Goal: Navigation & Orientation: Find specific page/section

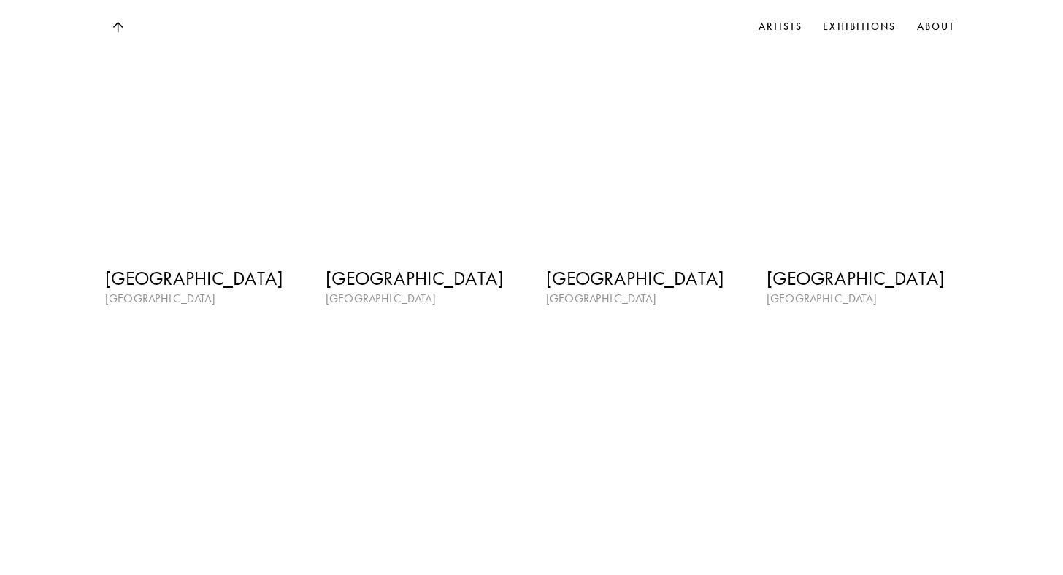
scroll to position [2151, 0]
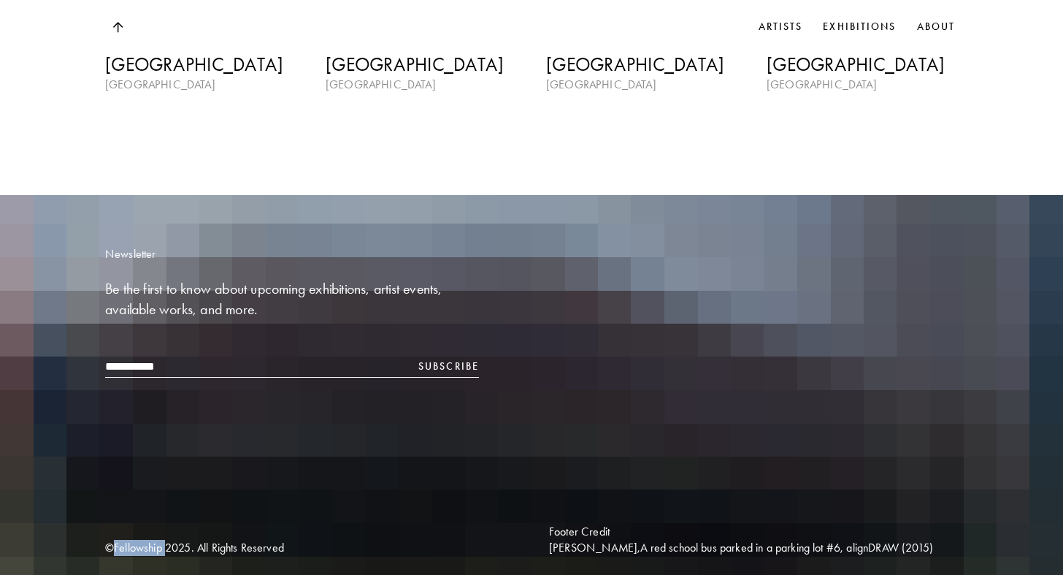
drag, startPoint x: 117, startPoint y: 540, endPoint x: 168, endPoint y: 538, distance: 51.1
click at [168, 540] on div "© Fellowship 2025 . All Rights Reserved" at bounding box center [309, 548] width 409 height 16
copy div "Fellowship"
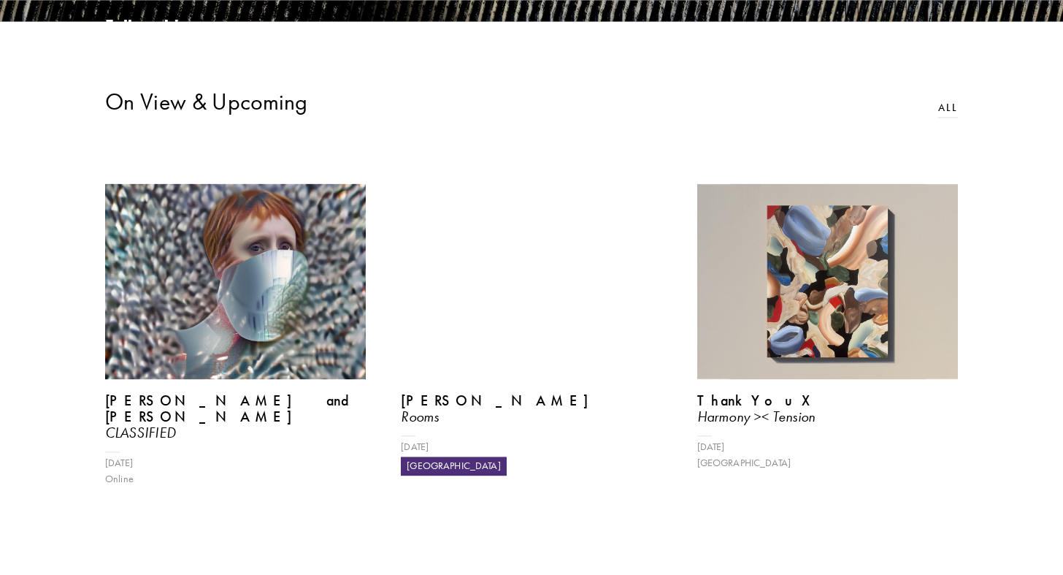
scroll to position [0, 0]
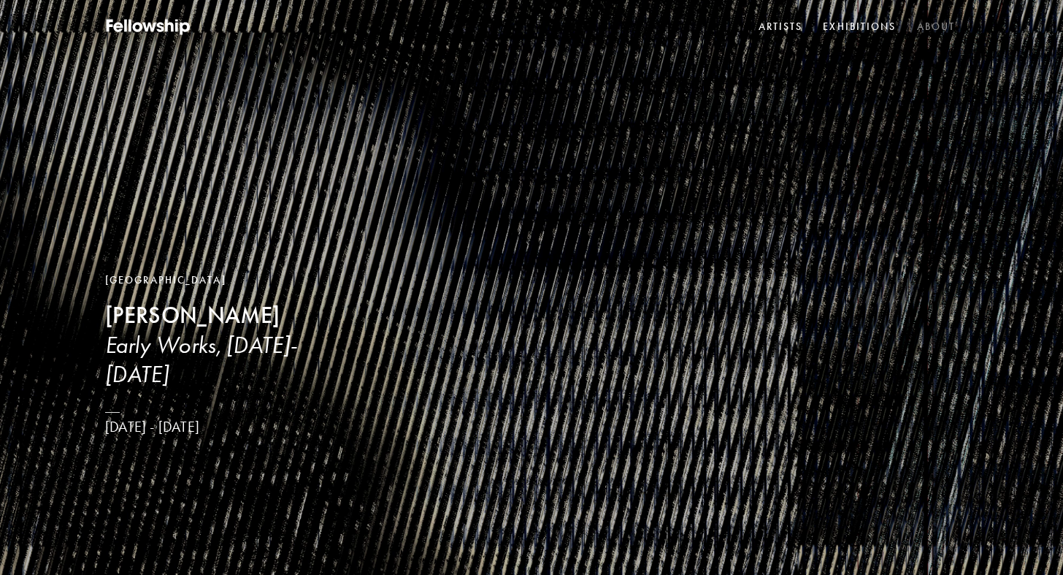
click at [929, 25] on link "About" at bounding box center [936, 27] width 45 height 22
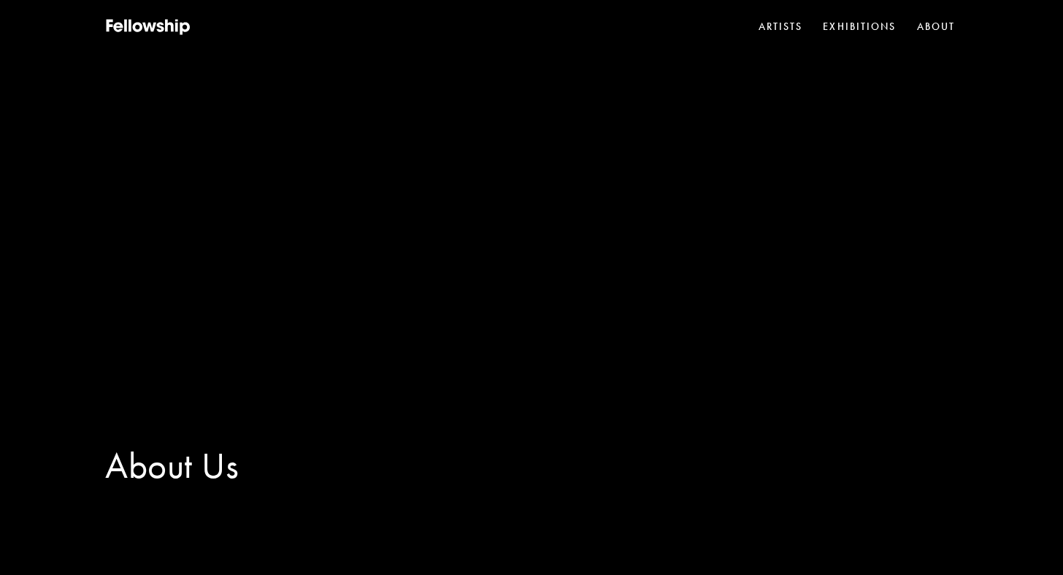
drag, startPoint x: 932, startPoint y: 390, endPoint x: 938, endPoint y: -139, distance: 529.5
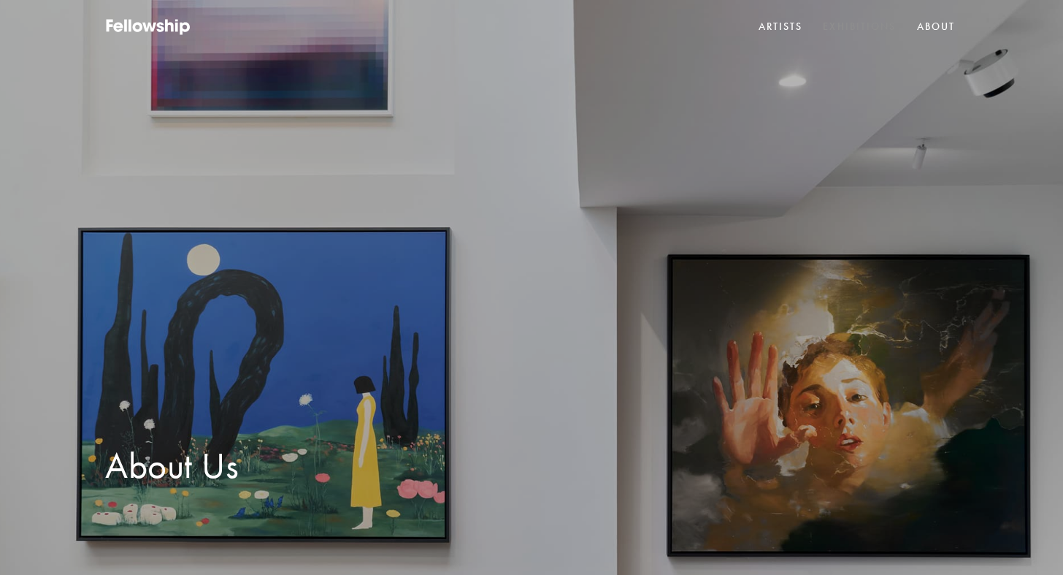
click at [865, 28] on link "Exhibitions" at bounding box center [859, 27] width 79 height 22
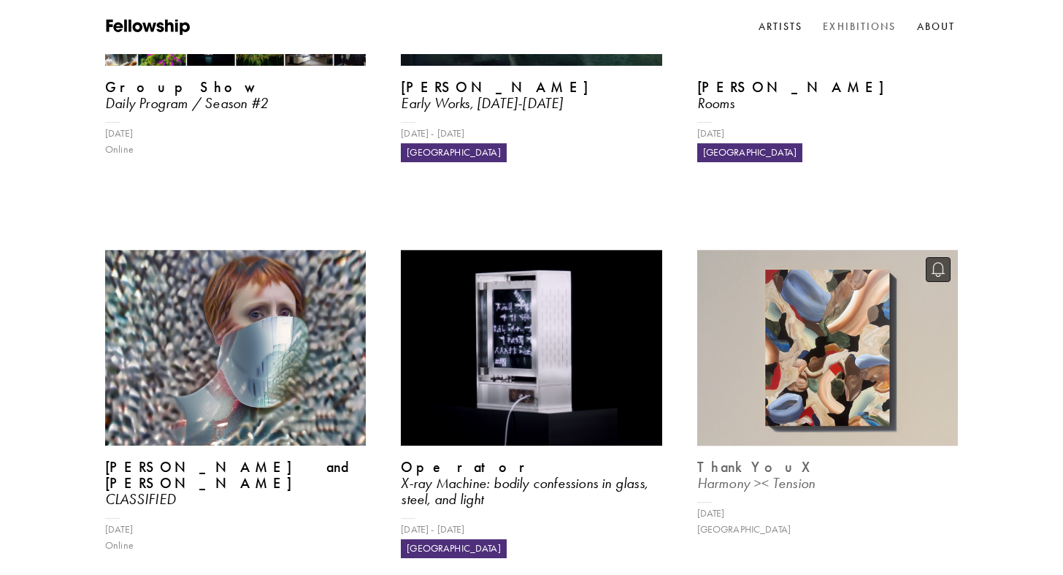
scroll to position [521, 0]
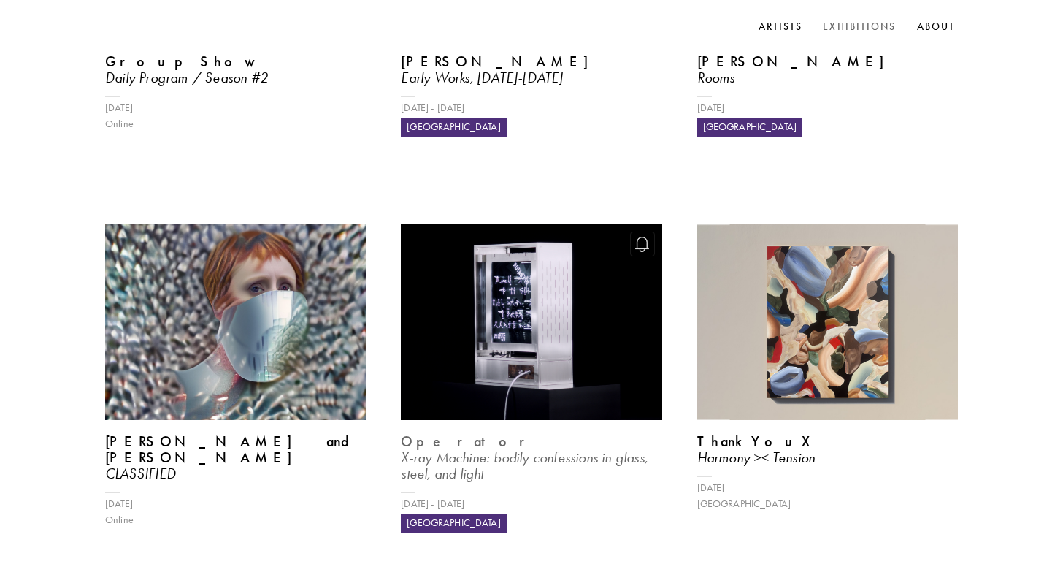
click at [542, 229] on img at bounding box center [531, 322] width 269 height 202
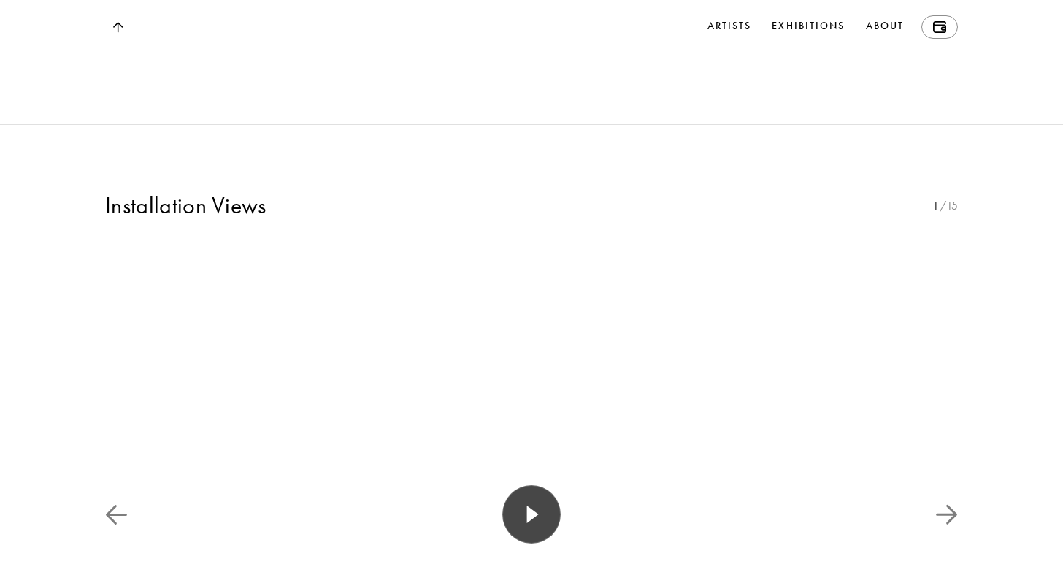
scroll to position [2309, 0]
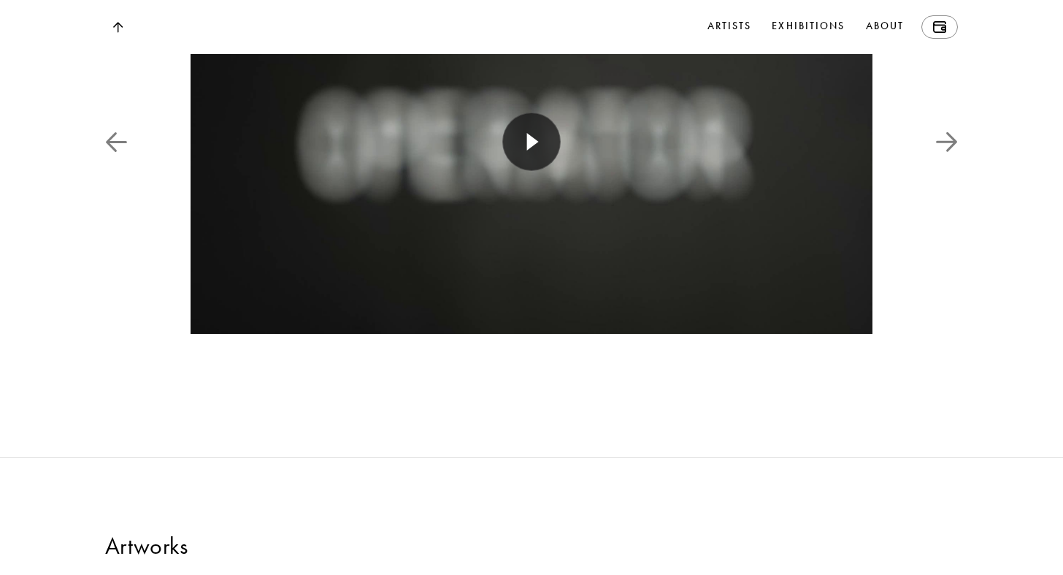
click at [593, 279] on img at bounding box center [532, 142] width 682 height 455
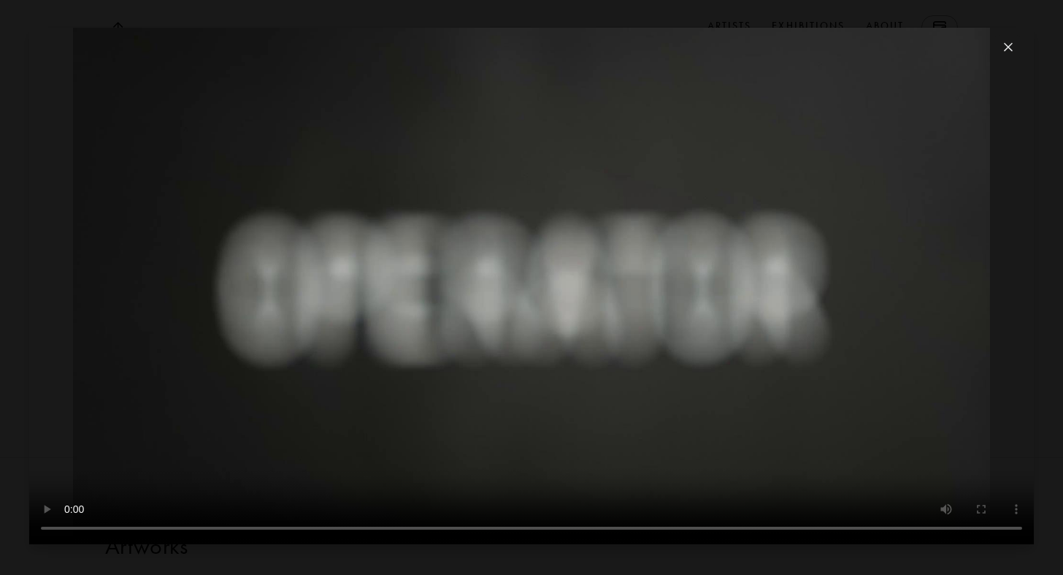
click at [1008, 52] on button at bounding box center [1008, 47] width 37 height 24
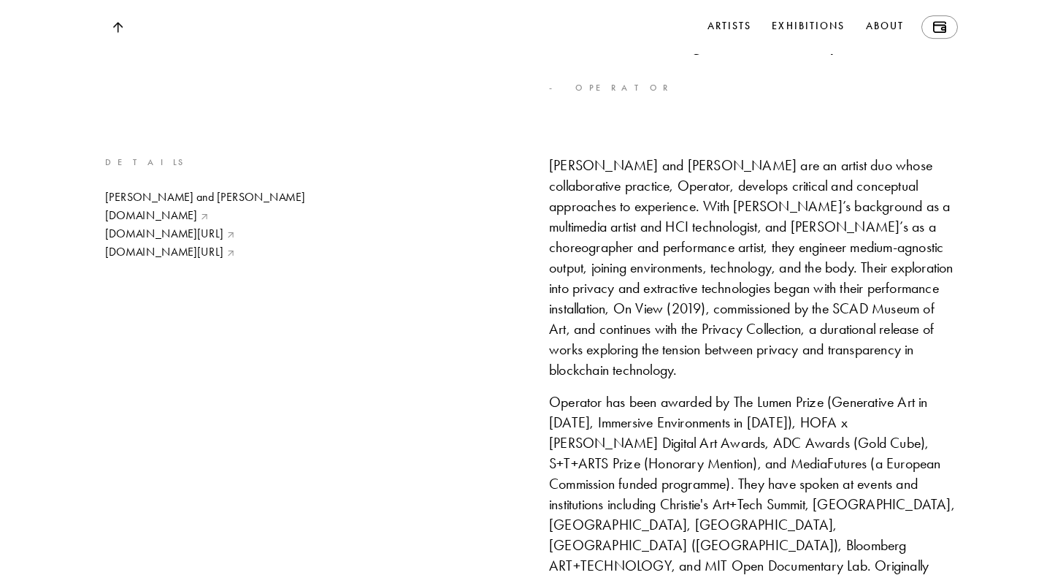
scroll to position [5065, 0]
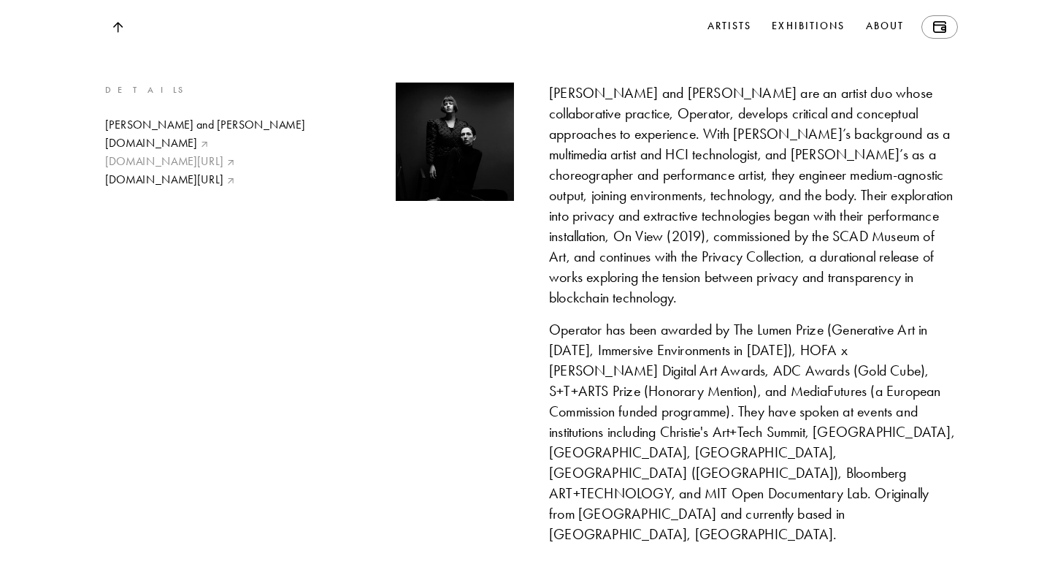
click at [219, 169] on link "instagram.com/operator_______" at bounding box center [205, 161] width 200 height 16
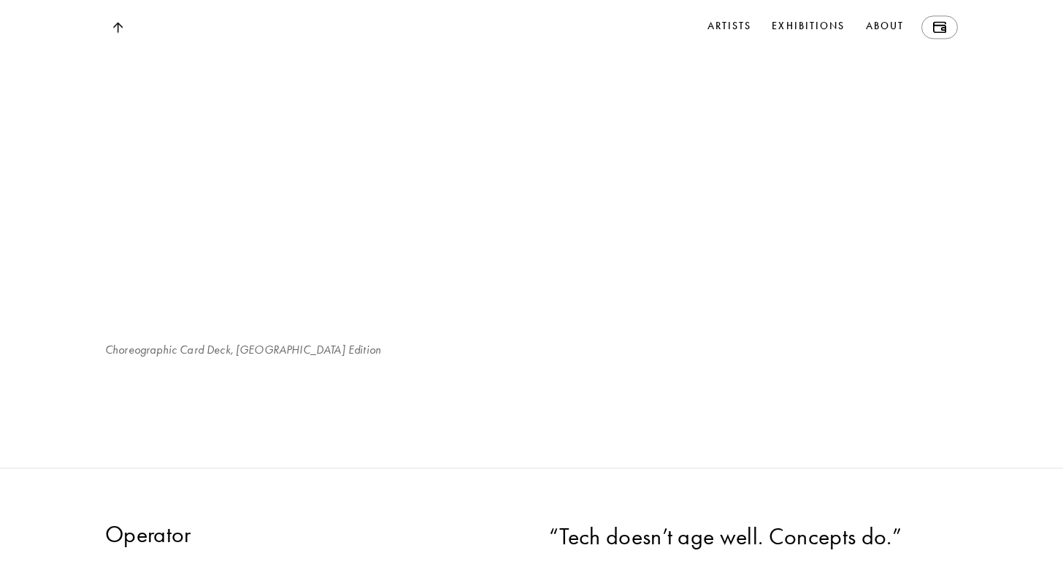
scroll to position [4469, 0]
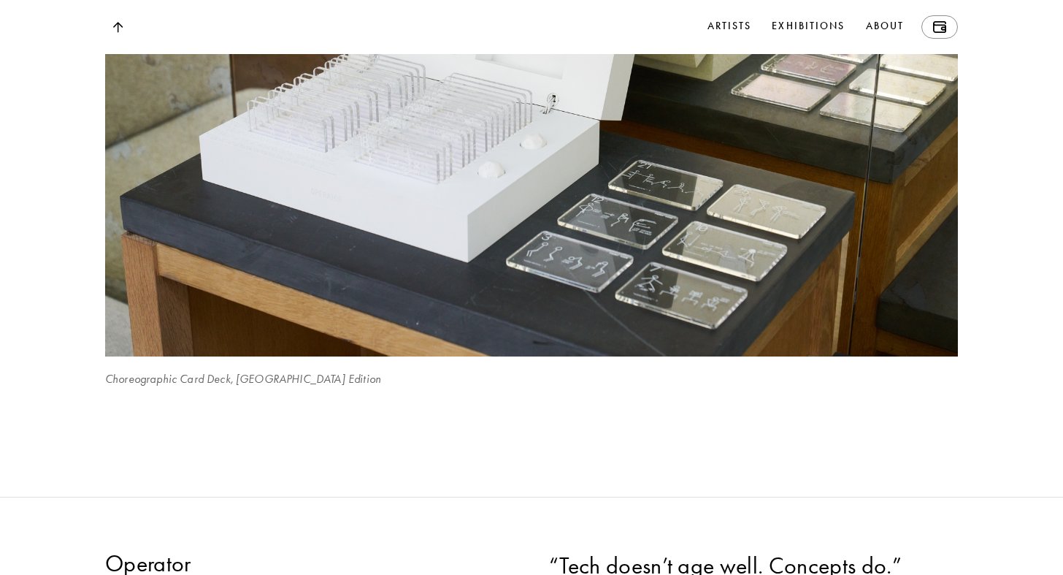
click at [696, 15] on img at bounding box center [531, 72] width 878 height 586
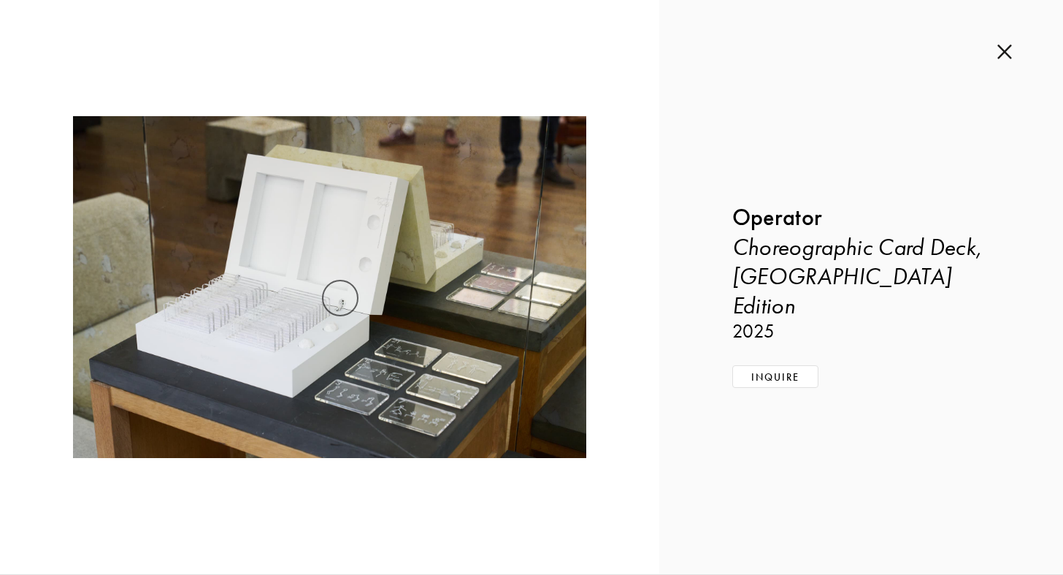
click at [995, 51] on div "Inquire about Choreographic Card Deck, London Edition by Operator Submit Inquir…" at bounding box center [861, 287] width 404 height 574
click at [997, 53] on div "Inquire about Choreographic Card Deck, London Edition by Operator Submit Inquir…" at bounding box center [861, 287] width 404 height 574
click at [1012, 47] on div "Inquire about Choreographic Card Deck, London Edition by Operator Submit Inquir…" at bounding box center [861, 287] width 404 height 574
drag, startPoint x: 1000, startPoint y: 52, endPoint x: 1001, endPoint y: 70, distance: 18.3
click at [1002, 55] on img at bounding box center [1005, 52] width 15 height 16
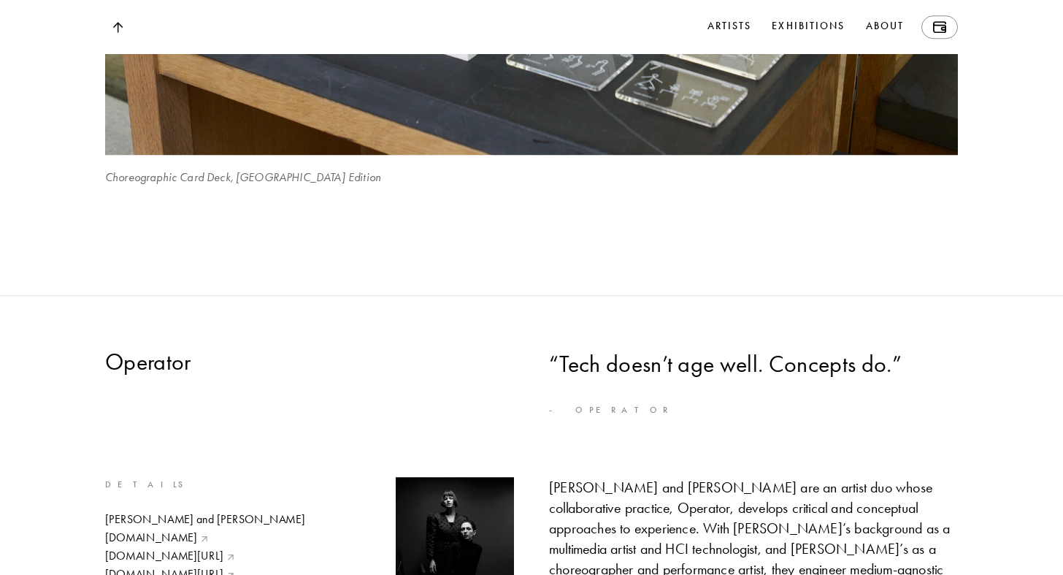
scroll to position [4693, 0]
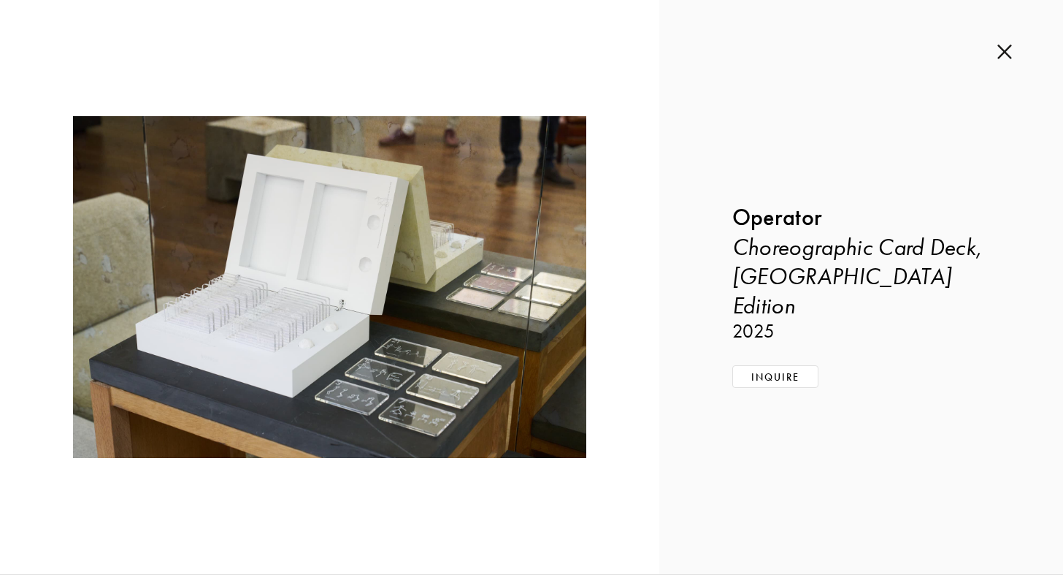
click at [1001, 50] on img at bounding box center [1005, 52] width 15 height 16
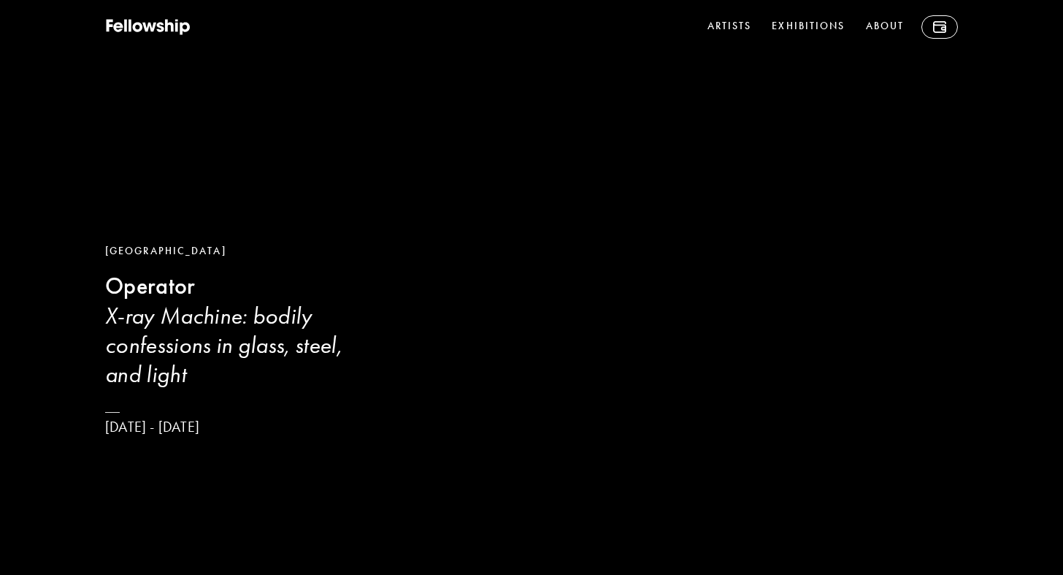
drag, startPoint x: 1011, startPoint y: 182, endPoint x: 981, endPoint y: -20, distance: 203.9
click at [121, 21] on icon at bounding box center [149, 27] width 88 height 18
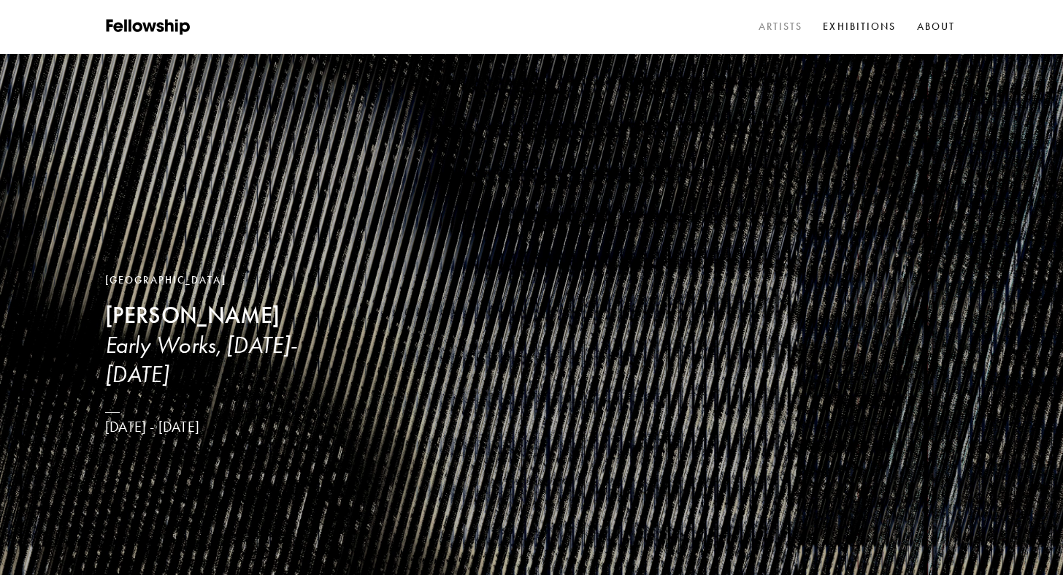
click at [784, 23] on link "Artists" at bounding box center [781, 27] width 50 height 22
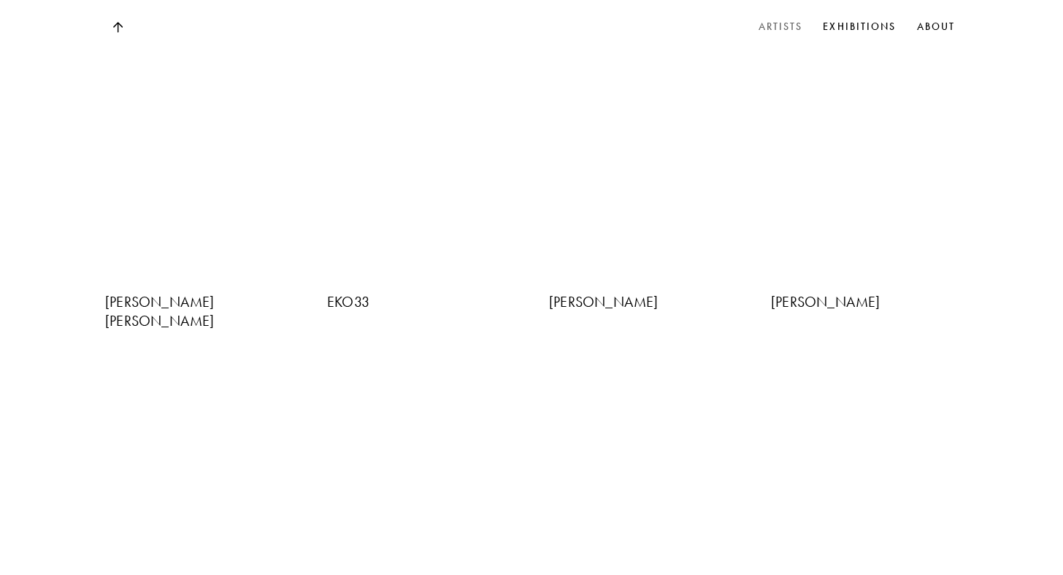
scroll to position [3724, 0]
